Goal: Transaction & Acquisition: Download file/media

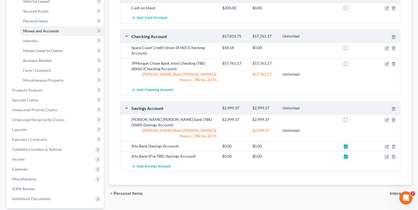
scroll to position [110, 0]
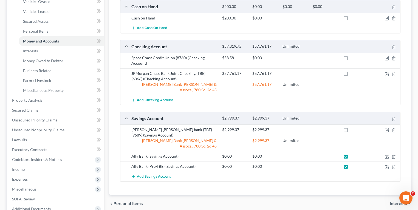
click at [114, 93] on div "Money and Accounts Select Account Type Brokerage Cash on Hand Certificates of D…" at bounding box center [260, 82] width 302 height 226
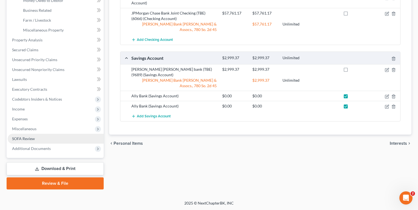
click at [38, 140] on link "SOFA Review" at bounding box center [56, 139] width 96 height 10
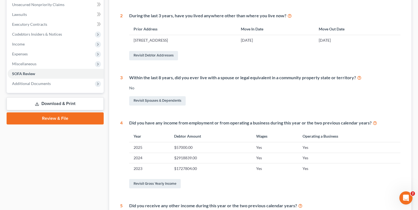
click at [61, 104] on link "Download & Print" at bounding box center [55, 103] width 97 height 13
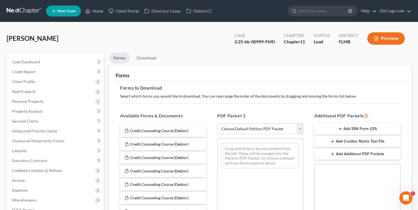
click at [230, 130] on select "Choose Default Petition PDF Packet Complete Bankruptcy Petition (all forms and …" at bounding box center [260, 128] width 86 height 11
select select "2"
click at [217, 123] on select "Choose Default Petition PDF Packet Complete Bankruptcy Petition (all forms and …" at bounding box center [260, 128] width 86 height 11
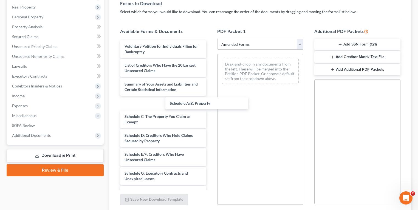
drag, startPoint x: 152, startPoint y: 103, endPoint x: 249, endPoint y: 107, distance: 96.6
click at [210, 99] on div "Schedule A/B: Property Voluntary Petition for Individuals Filing for Bankruptcy…" at bounding box center [163, 190] width 95 height 301
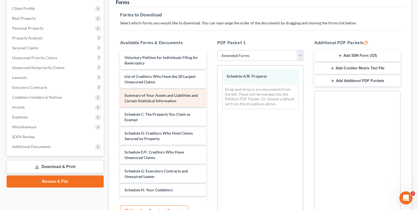
scroll to position [62, 0]
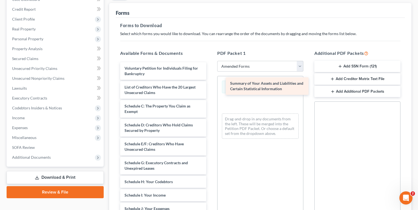
drag, startPoint x: 149, startPoint y: 113, endPoint x: 260, endPoint y: 85, distance: 114.3
click at [210, 85] on div "Summary of Your Assets and Liabilities and Certain Statistical Information Volu…" at bounding box center [163, 196] width 95 height 268
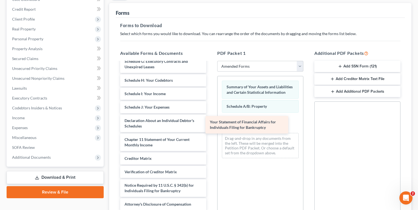
scroll to position [101, 0]
drag, startPoint x: 157, startPoint y: 125, endPoint x: 254, endPoint y: 124, distance: 97.0
click at [210, 125] on div "Your Statement of Financial Affairs for Individuals Filing for Bankruptcy Volun…" at bounding box center [163, 85] width 95 height 249
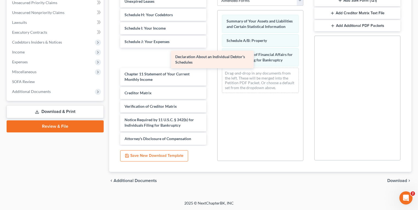
scroll to position [82, 0]
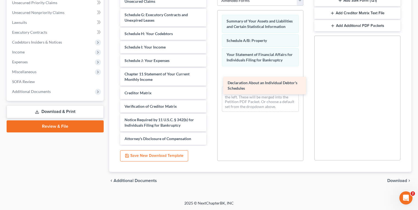
drag, startPoint x: 155, startPoint y: 56, endPoint x: 264, endPoint y: 79, distance: 110.8
click at [210, 81] on div "Declaration About an Individual Debtor's Schedules Voluntary Petition for Indiv…" at bounding box center [163, 29] width 95 height 230
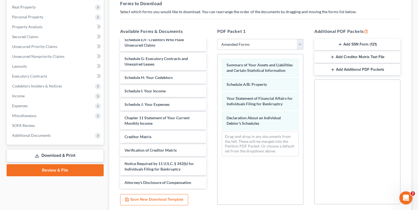
scroll to position [128, 0]
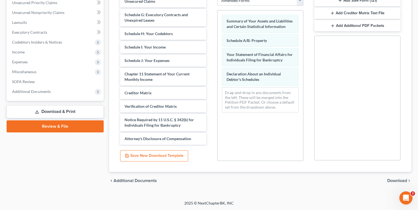
click at [395, 178] on span "Download" at bounding box center [397, 180] width 20 height 4
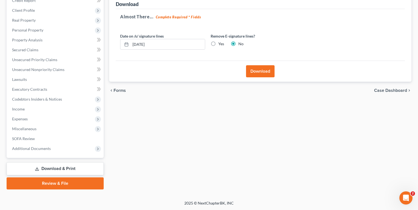
click at [271, 73] on button "Download" at bounding box center [260, 71] width 28 height 12
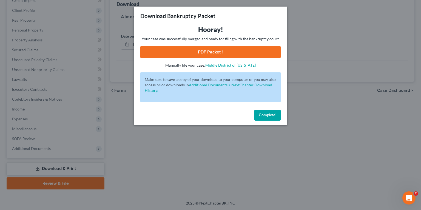
click at [247, 54] on link "PDF Packet 1" at bounding box center [210, 52] width 140 height 12
click at [221, 52] on link "PDF Packet 1" at bounding box center [210, 52] width 140 height 12
